Goal: Task Accomplishment & Management: Manage account settings

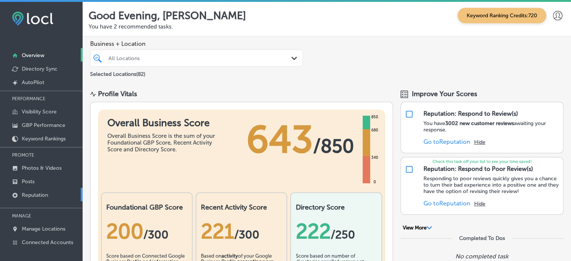
click at [36, 197] on p "Reputation" at bounding box center [35, 195] width 26 height 6
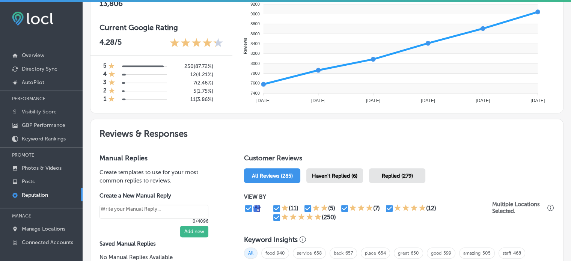
scroll to position [303, 0]
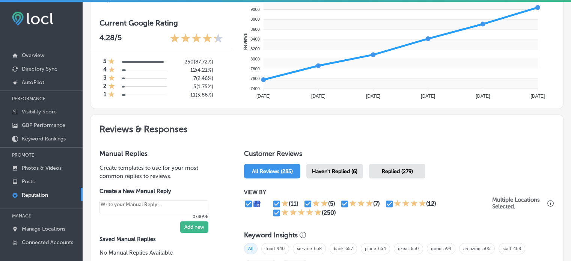
click at [344, 171] on span "Haven't Replied (6)" at bounding box center [334, 171] width 45 height 6
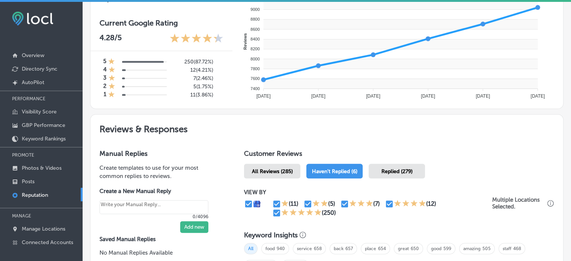
type textarea "x"
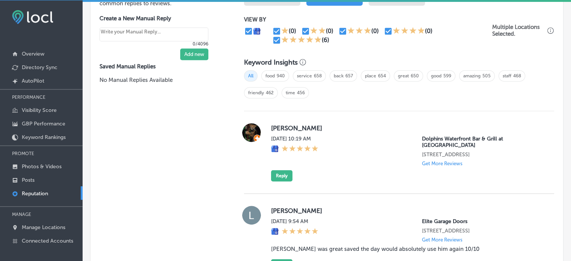
scroll to position [476, 0]
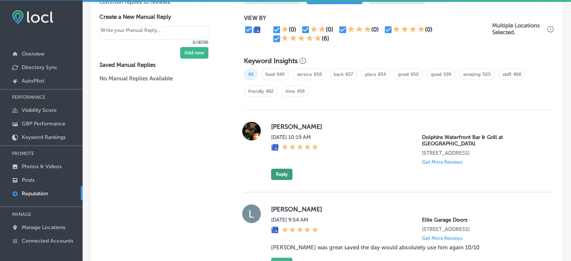
click at [282, 169] on button "Reply" at bounding box center [281, 174] width 21 height 11
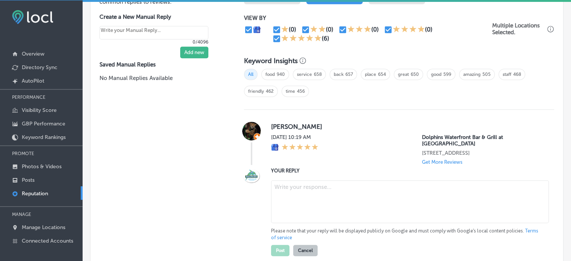
click at [321, 182] on textarea at bounding box center [410, 201] width 278 height 43
paste textarea "Thank you for the 5-star review, Olga! We’re so happy to hear you had a great e…"
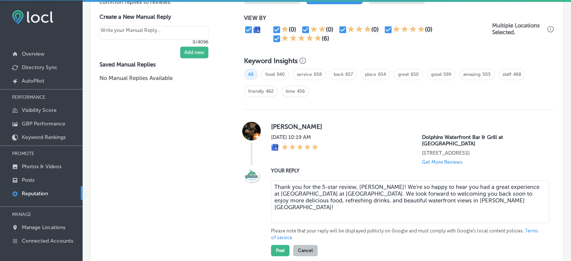
scroll to position [500, 0]
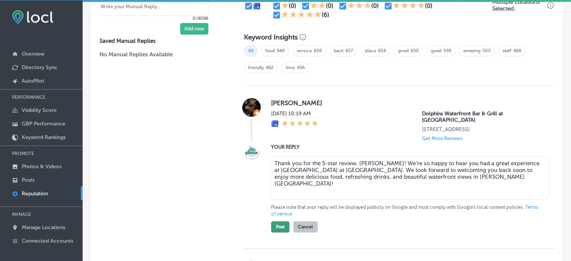
type textarea "Thank you for the 5-star review, Olga! We’re so happy to hear you had a great e…"
click at [281, 221] on button "Post" at bounding box center [280, 226] width 18 height 11
type textarea "x"
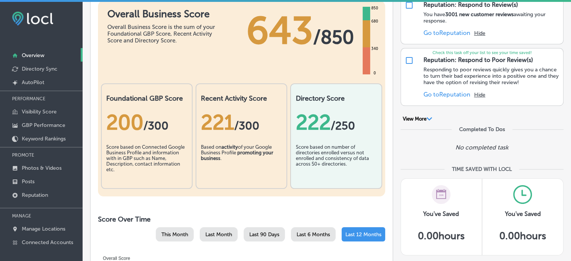
scroll to position [112, 0]
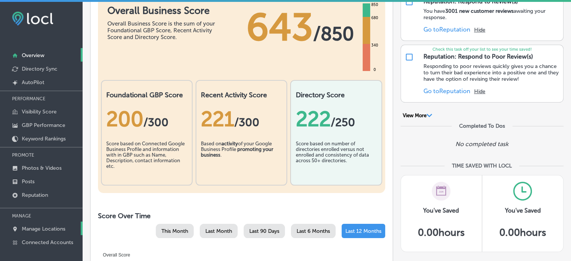
click at [42, 228] on p "Manage Locations" at bounding box center [44, 229] width 44 height 6
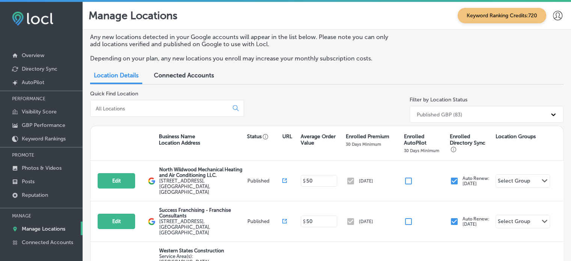
click at [187, 109] on input at bounding box center [161, 108] width 132 height 7
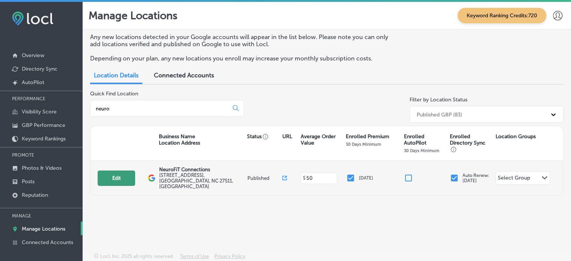
type input "neuro"
click at [121, 178] on button "Edit" at bounding box center [117, 177] width 38 height 15
select select "US"
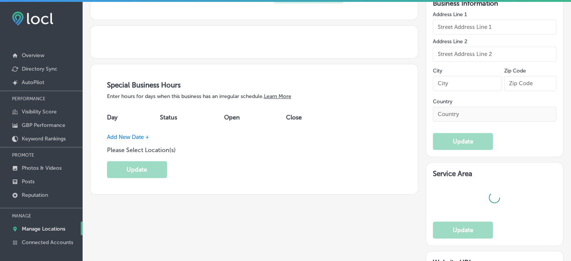
type input "NeuroFiT Connections"
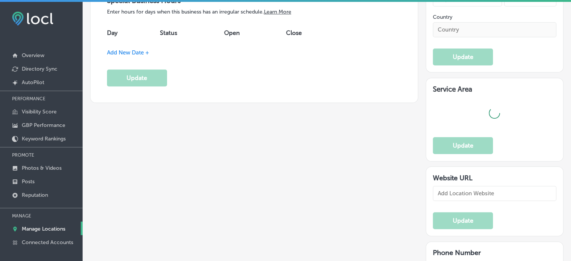
type input "[STREET_ADDRESS]"
type input "[PERSON_NAME]"
type input "27511"
type input "US"
type input "[URL][DOMAIN_NAME]"
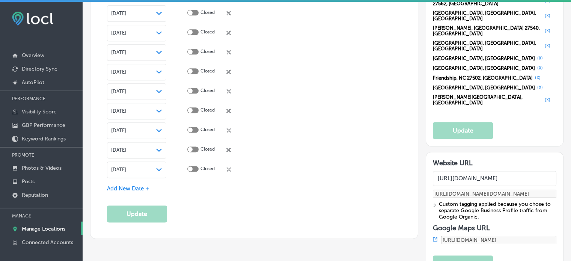
checkbox input "true"
type textarea "NeuroFiT Connections in [GEOGRAPHIC_DATA], [GEOGRAPHIC_DATA], specializes in di…"
type input "[PHONE_NUMBER]"
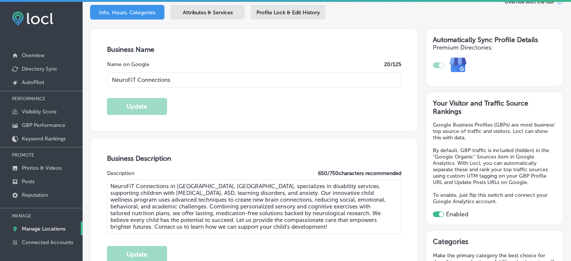
scroll to position [3, 0]
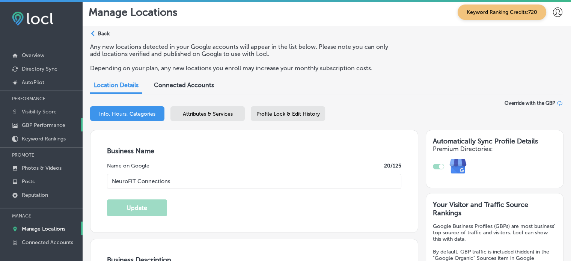
click at [47, 121] on link "GBP Performance" at bounding box center [41, 125] width 83 height 14
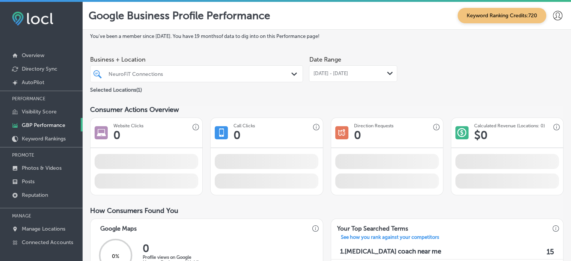
click at [348, 73] on span "[DATE] - [DATE]" at bounding box center [330, 74] width 35 height 6
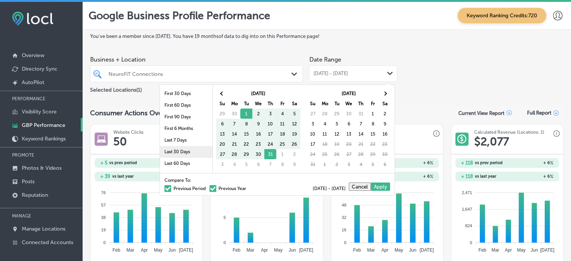
scroll to position [44, 0]
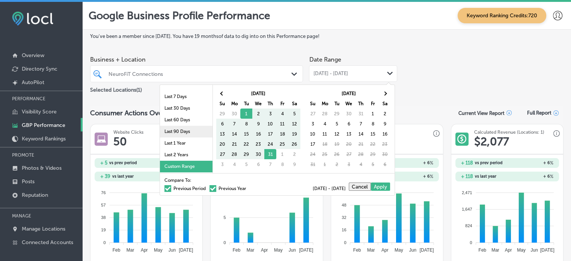
click at [179, 132] on li "Last 90 Days" at bounding box center [186, 132] width 53 height 12
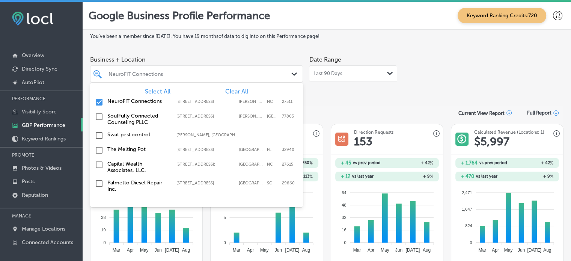
click at [281, 80] on div "NeuroFiT Connections Path Created with Sketch." at bounding box center [196, 73] width 213 height 17
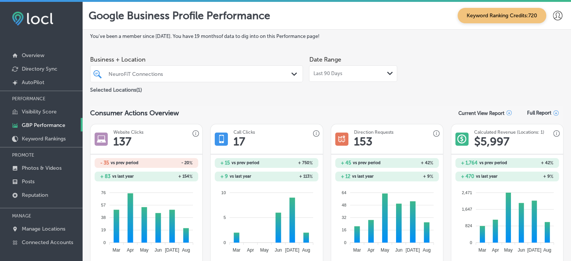
click at [367, 86] on div "Date Range Last 90 Days Path Created with Sketch." at bounding box center [353, 73] width 88 height 42
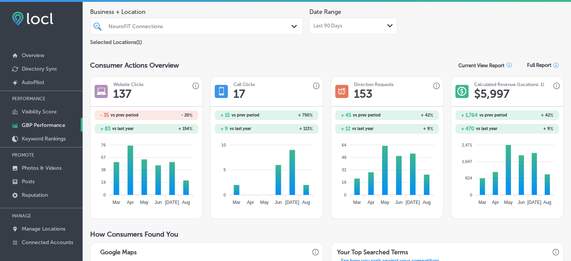
scroll to position [0, 0]
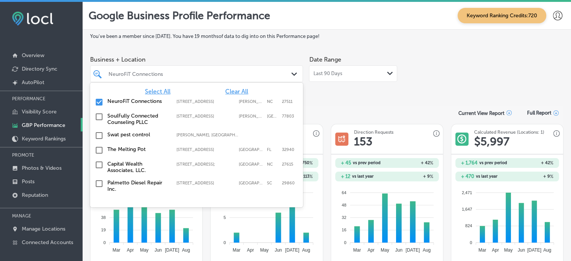
click at [281, 75] on div "NeuroFiT Connections" at bounding box center [201, 74] width 184 height 6
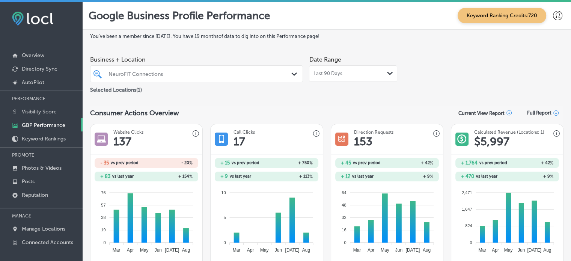
click at [344, 68] on div "Last 90 Days Path Created with Sketch." at bounding box center [353, 73] width 88 height 17
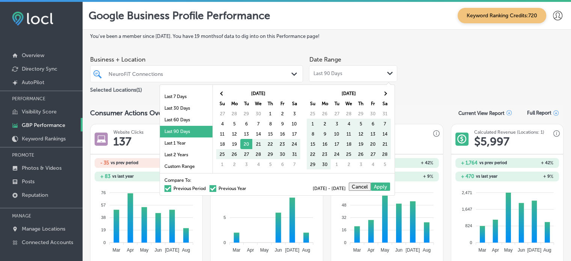
click at [210, 186] on span at bounding box center [213, 188] width 7 height 7
click at [248, 187] on input "Previous Year" at bounding box center [248, 187] width 0 height 0
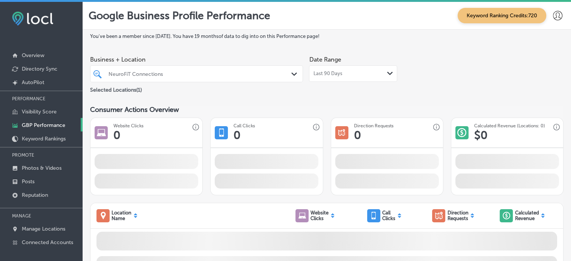
drag, startPoint x: 209, startPoint y: 186, endPoint x: 243, endPoint y: 179, distance: 34.8
click at [243, 179] on div at bounding box center [267, 171] width 112 height 47
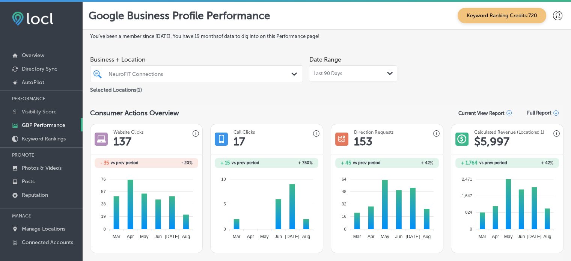
click at [343, 78] on div "Last 90 Days Path Created with Sketch." at bounding box center [353, 73] width 88 height 17
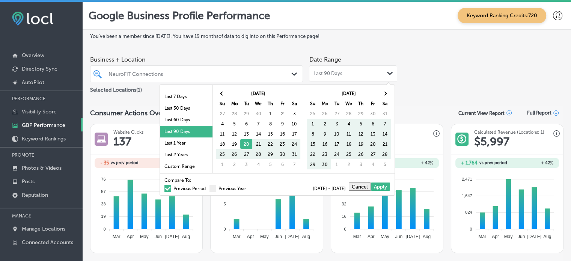
click at [169, 187] on label "Previous Period" at bounding box center [184, 188] width 41 height 5
click at [207, 187] on input "Previous Period" at bounding box center [207, 187] width 0 height 0
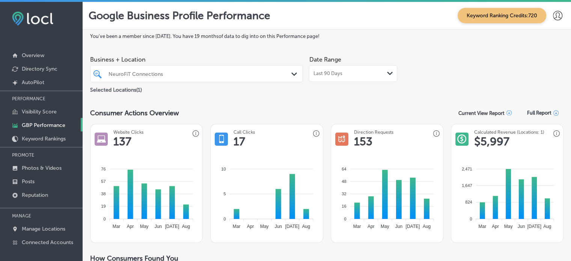
click at [355, 78] on div "Last 90 Days Path Created with Sketch." at bounding box center [353, 73] width 88 height 17
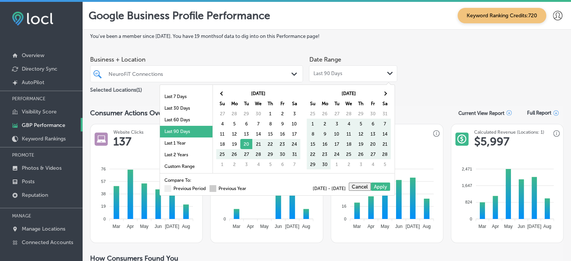
click at [210, 188] on span at bounding box center [213, 188] width 7 height 7
click at [248, 187] on input "Previous Year" at bounding box center [248, 187] width 0 height 0
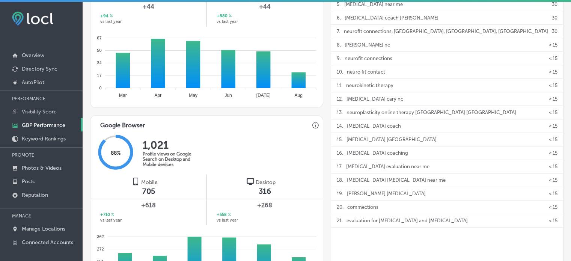
scroll to position [367, 0]
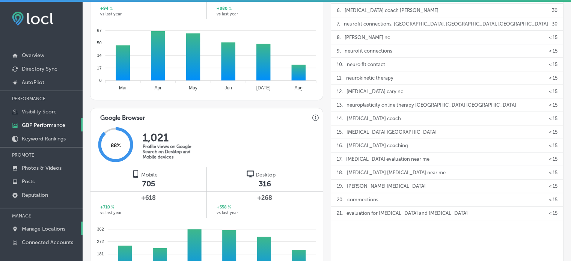
click at [43, 225] on link "Manage Locations" at bounding box center [41, 229] width 83 height 14
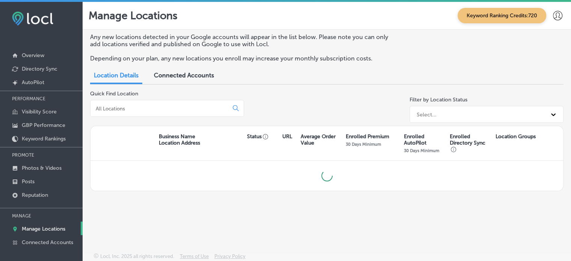
click at [164, 106] on input at bounding box center [161, 108] width 132 height 7
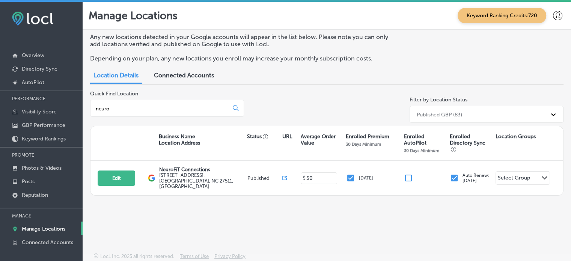
type input "neuro"
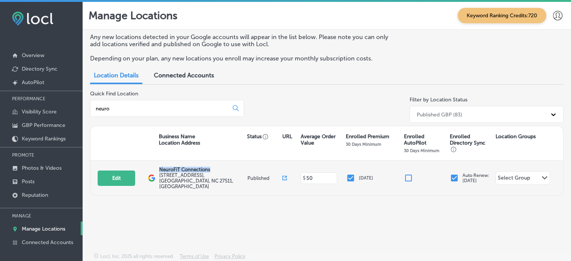
drag, startPoint x: 158, startPoint y: 166, endPoint x: 212, endPoint y: 164, distance: 54.5
click at [212, 164] on div "Edit This location is not published yet. NeuroFiT Connections [STREET_ADDRESS] …" at bounding box center [326, 178] width 473 height 35
copy p "NeuroFiT Connections"
